Goal: Register for event/course

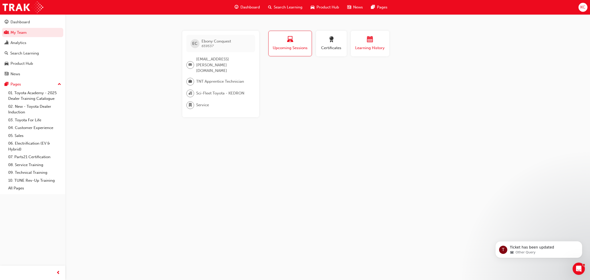
click at [366, 41] on div "button" at bounding box center [370, 40] width 31 height 8
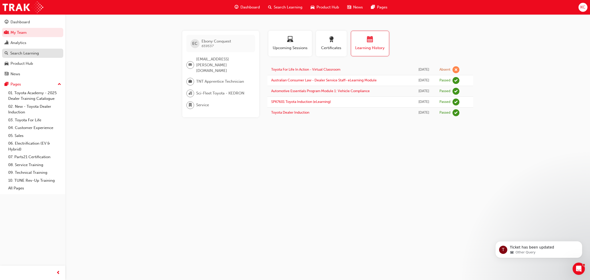
click at [28, 54] on div "Search Learning" at bounding box center [24, 53] width 29 height 6
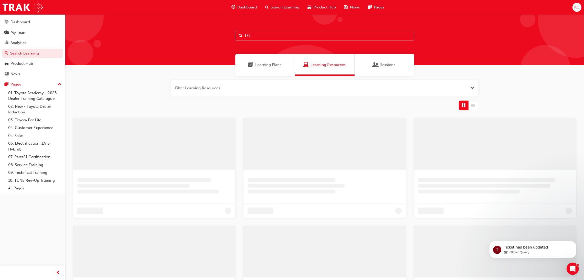
click at [290, 36] on input "TFL" at bounding box center [324, 36] width 179 height 10
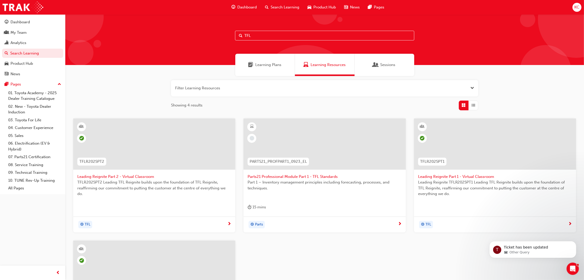
scroll to position [124, 0]
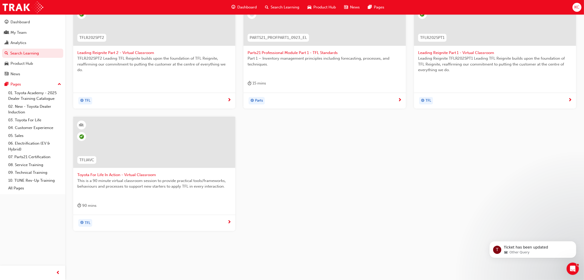
click at [136, 174] on span "Toyota For Life In Action - Virtual Classroom" at bounding box center [154, 175] width 154 height 6
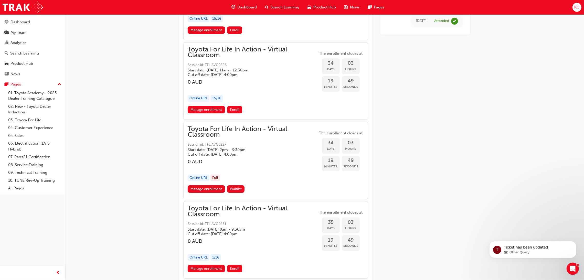
scroll to position [5383, 0]
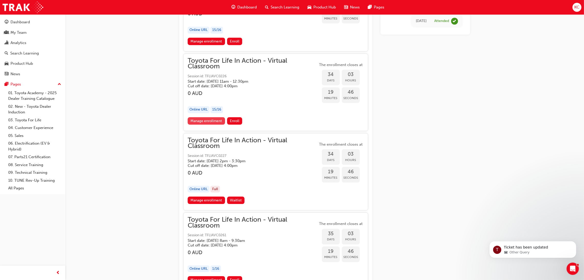
click at [210, 120] on link "Manage enrollment" at bounding box center [206, 120] width 37 height 7
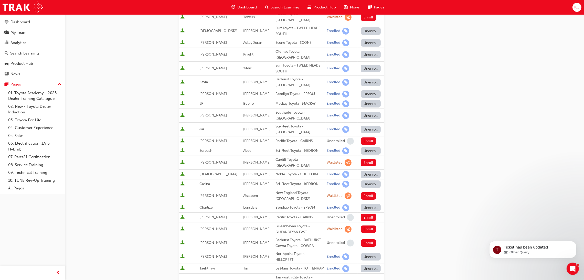
scroll to position [225, 0]
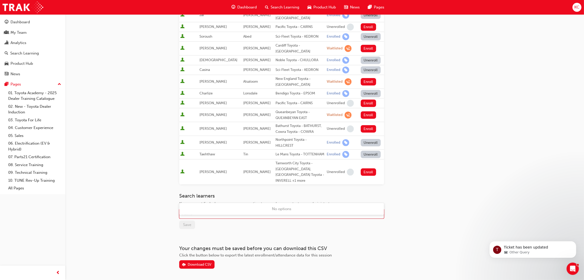
click at [235, 210] on div "Name" at bounding box center [278, 214] width 197 height 9
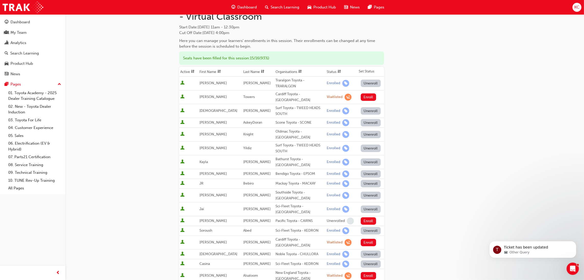
scroll to position [0, 0]
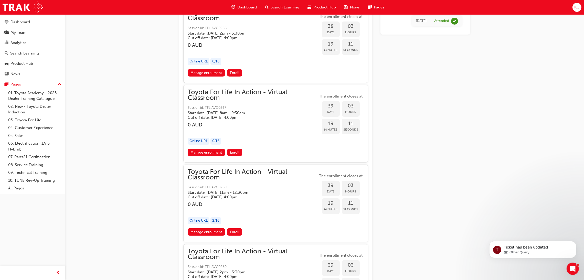
scroll to position [5998, 0]
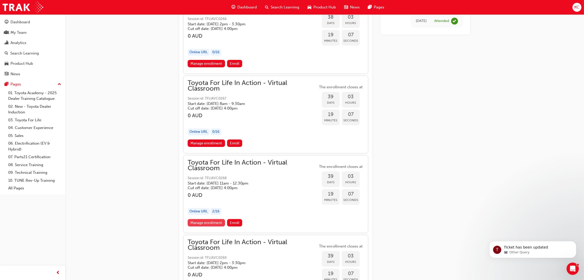
click at [214, 223] on link "Manage enrollment" at bounding box center [206, 222] width 37 height 7
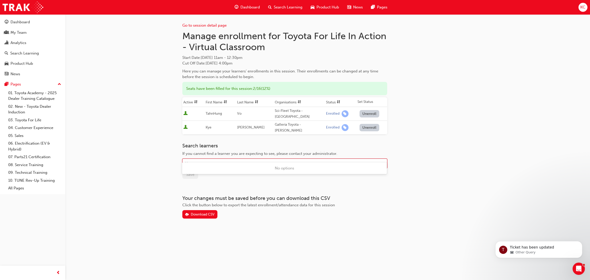
click at [273, 159] on div "Name" at bounding box center [281, 163] width 197 height 9
type input "Con"
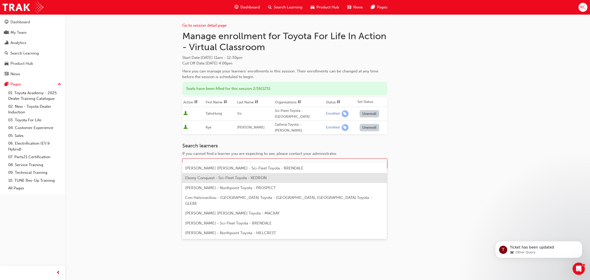
click at [249, 179] on span "Ebony Conquest - Sci-Fleet Toyota - KEDRON" at bounding box center [225, 178] width 81 height 5
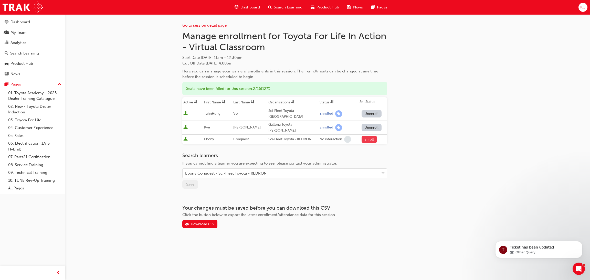
click at [369, 136] on button "Enroll" at bounding box center [369, 139] width 15 height 7
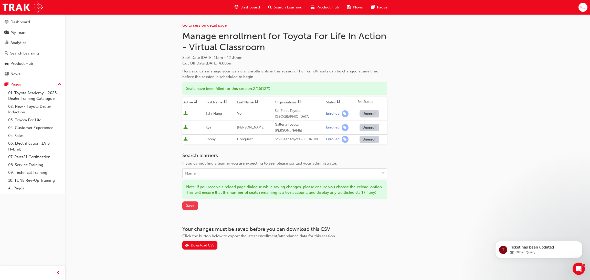
click at [194, 203] on span "Save" at bounding box center [190, 205] width 8 height 5
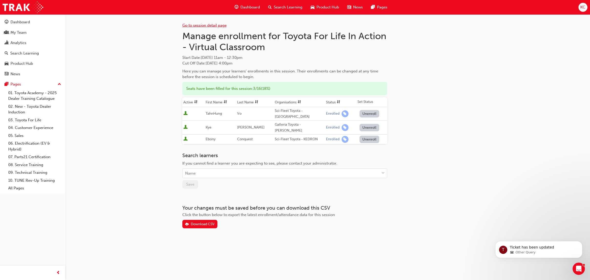
click at [203, 26] on link "Go to session detail page" at bounding box center [204, 25] width 44 height 5
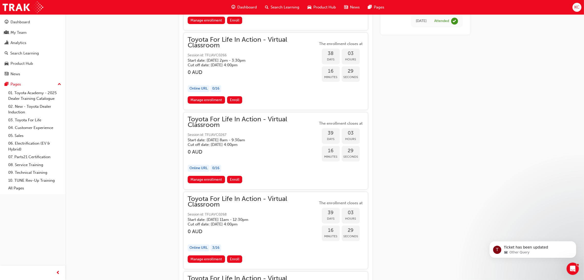
scroll to position [6082, 0]
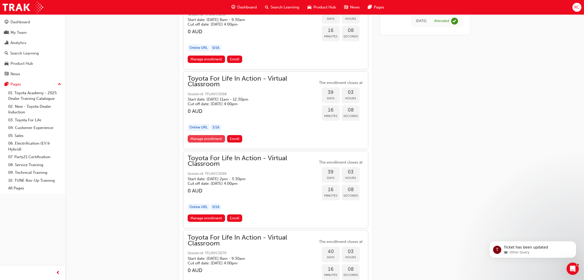
click at [213, 137] on link "Manage enrollment" at bounding box center [206, 138] width 37 height 7
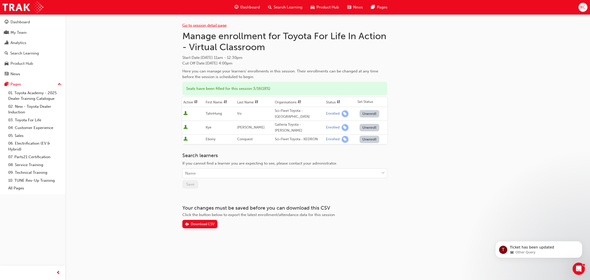
click at [202, 25] on link "Go to session detail page" at bounding box center [204, 25] width 44 height 5
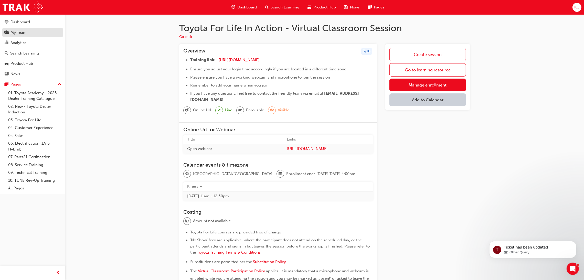
click at [18, 32] on div "My Team" at bounding box center [19, 33] width 16 height 6
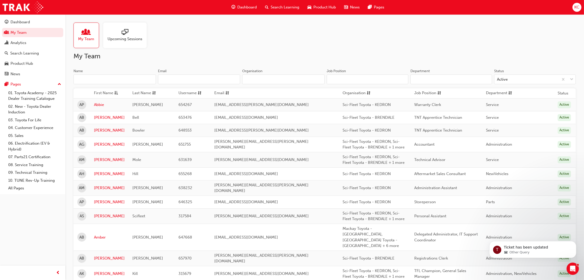
click at [292, 4] on span "Search Learning" at bounding box center [285, 7] width 29 height 6
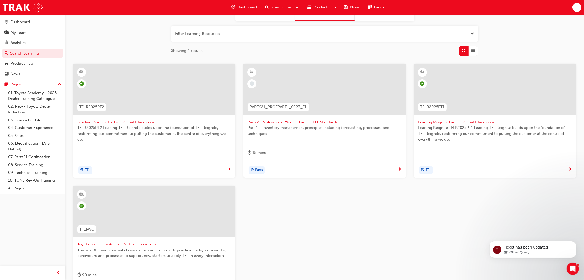
scroll to position [115, 0]
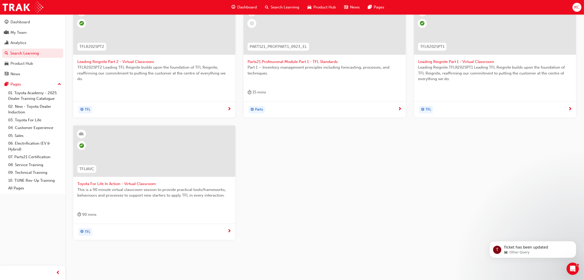
click at [129, 182] on span "Toyota For Life In Action - Virtual Classroom" at bounding box center [154, 184] width 154 height 6
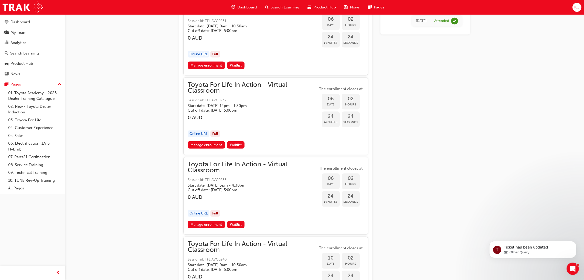
scroll to position [1098, 0]
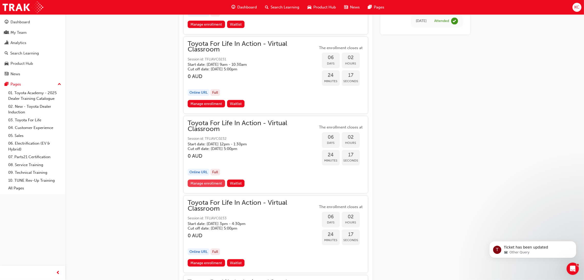
click at [214, 183] on link "Manage enrollment" at bounding box center [206, 183] width 37 height 7
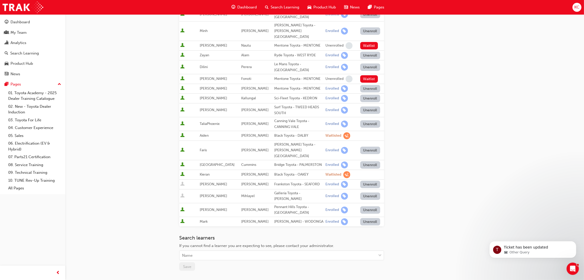
scroll to position [130, 0]
